Goal: Information Seeking & Learning: Learn about a topic

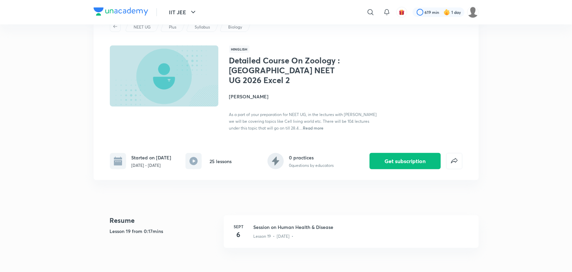
scroll to position [42, 0]
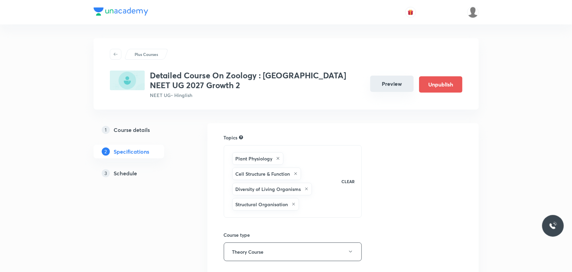
click at [394, 85] on button "Preview" at bounding box center [391, 84] width 43 height 16
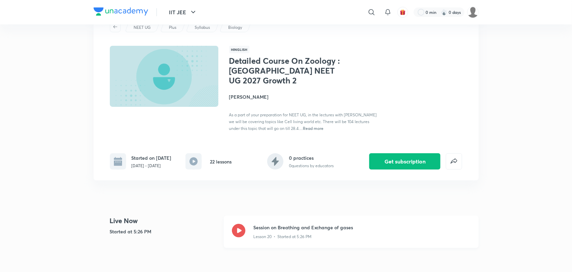
scroll to position [42, 0]
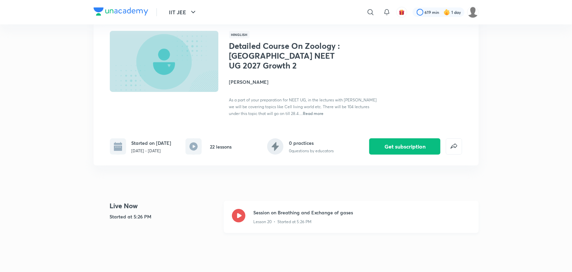
click at [241, 219] on icon at bounding box center [239, 216] width 14 height 14
